Goal: Information Seeking & Learning: Learn about a topic

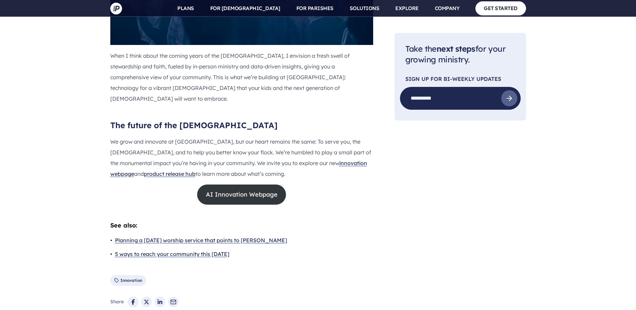
scroll to position [1275, 0]
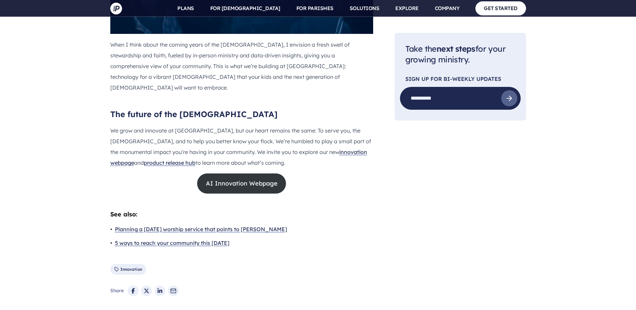
click at [268, 173] on link "AI Innovation Webpage" at bounding box center [241, 183] width 89 height 20
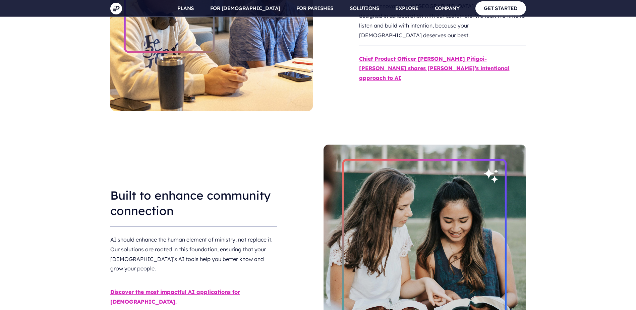
scroll to position [939, 0]
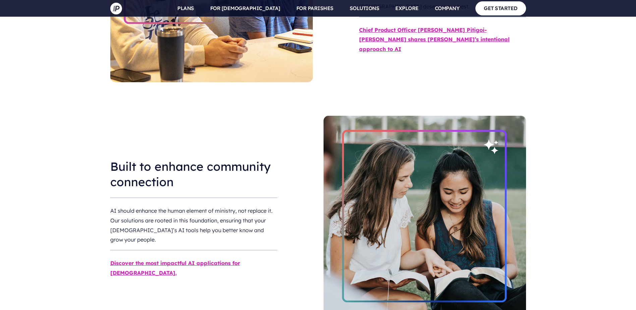
click at [209, 260] on link "Discover the most impactful AI applications for churches." at bounding box center [175, 268] width 130 height 16
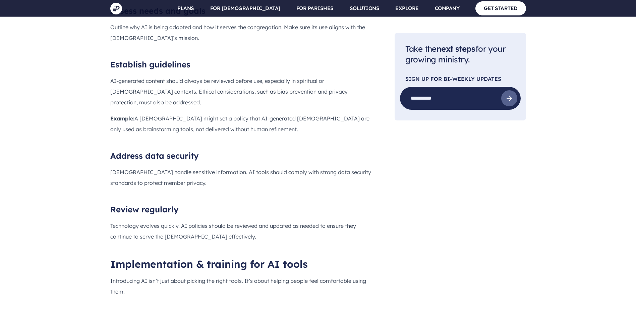
scroll to position [1443, 0]
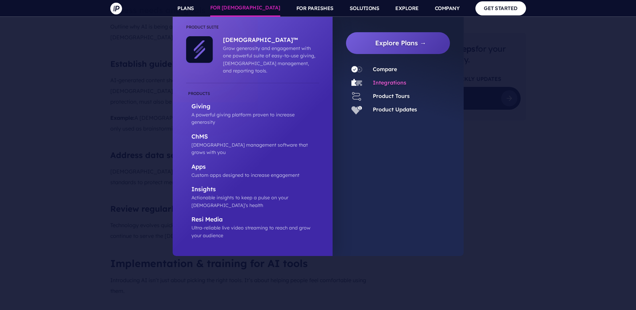
click at [387, 83] on link "Integrations" at bounding box center [390, 82] width 34 height 7
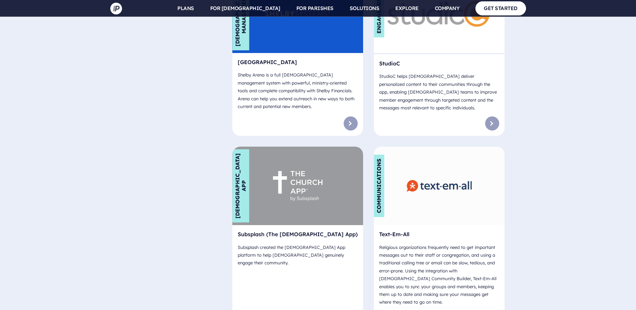
scroll to position [4160, 0]
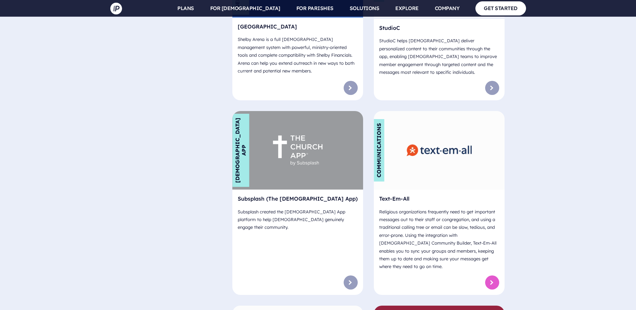
click at [490, 275] on link at bounding box center [492, 282] width 14 height 14
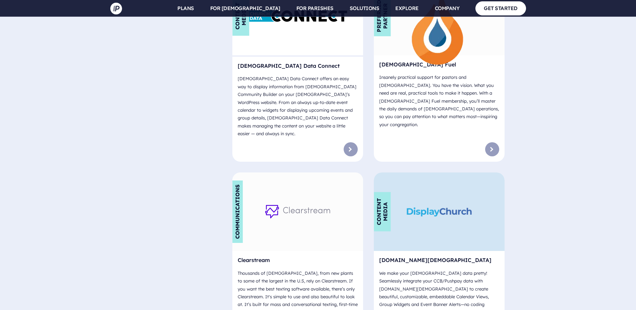
scroll to position [1241, 0]
